Goal: Task Accomplishment & Management: Use online tool/utility

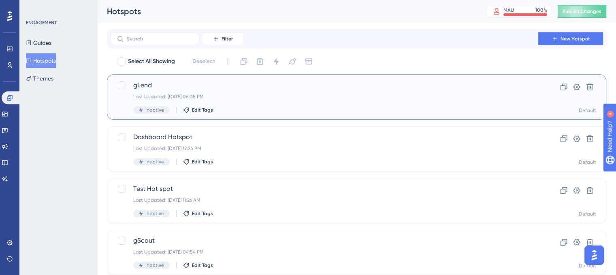
click at [230, 89] on span "gLend" at bounding box center [324, 86] width 382 height 10
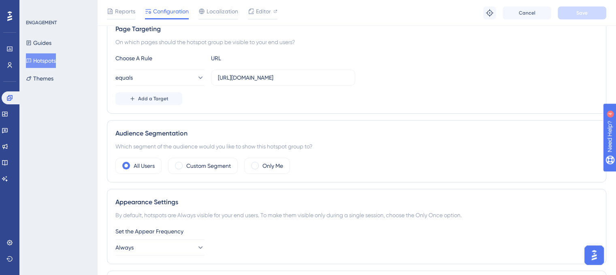
scroll to position [157, 0]
click at [207, 163] on label "Custom Segment" at bounding box center [208, 166] width 45 height 10
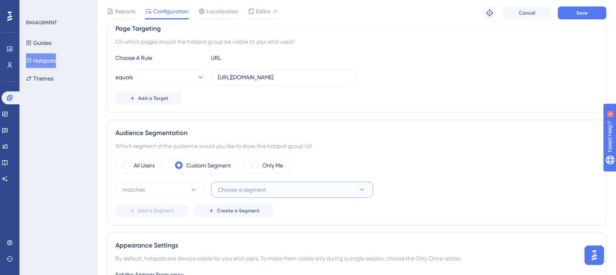
click at [232, 183] on button "Choose a segment" at bounding box center [292, 190] width 162 height 16
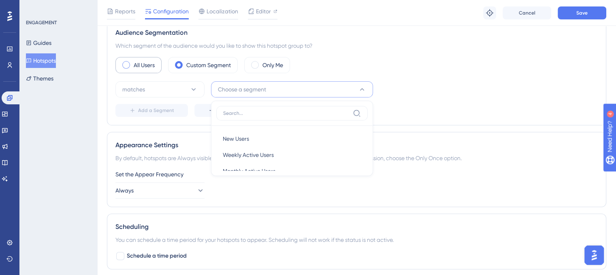
click at [140, 66] on label "All Users" at bounding box center [144, 65] width 21 height 10
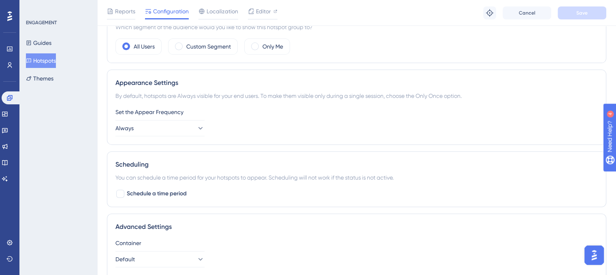
scroll to position [275, 0]
click at [184, 125] on button "Always" at bounding box center [159, 129] width 89 height 16
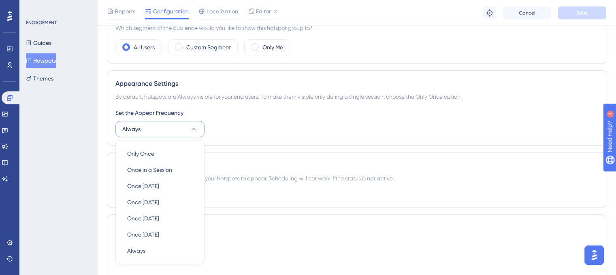
scroll to position [339, 0]
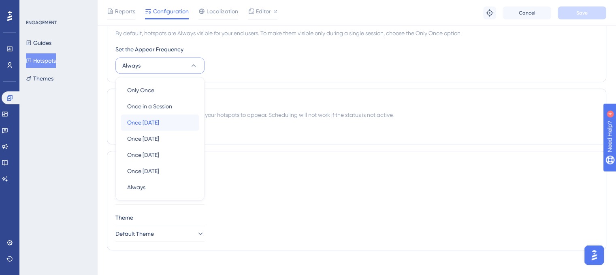
click at [172, 117] on div "Once [DATE] Once [DATE]" at bounding box center [160, 123] width 66 height 16
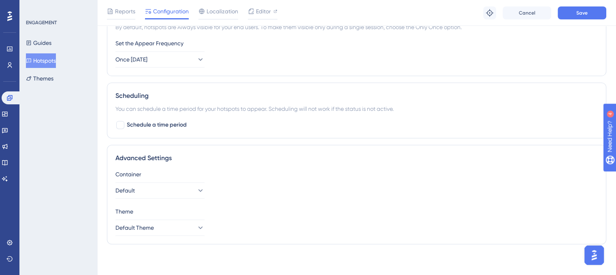
scroll to position [345, 0]
click at [120, 124] on div at bounding box center [120, 125] width 8 height 8
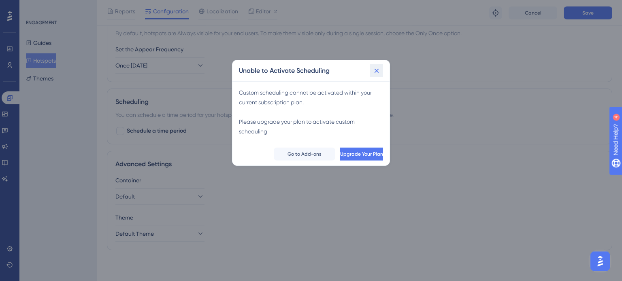
click at [377, 74] on icon at bounding box center [376, 71] width 8 height 8
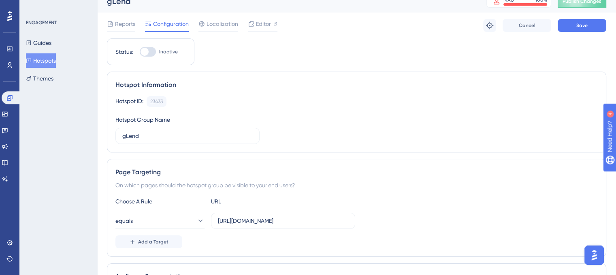
scroll to position [0, 0]
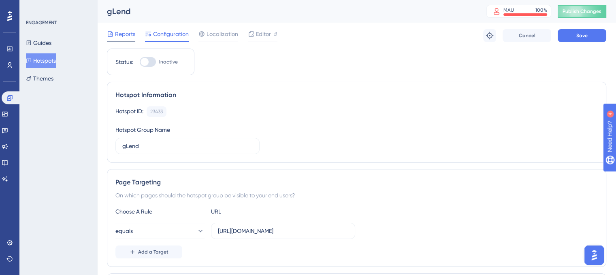
click at [118, 35] on span "Reports" at bounding box center [125, 34] width 20 height 10
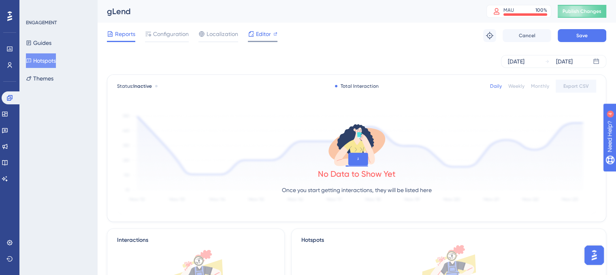
click at [250, 39] on div "Editor" at bounding box center [263, 35] width 30 height 13
